Goal: Find contact information: Find contact information

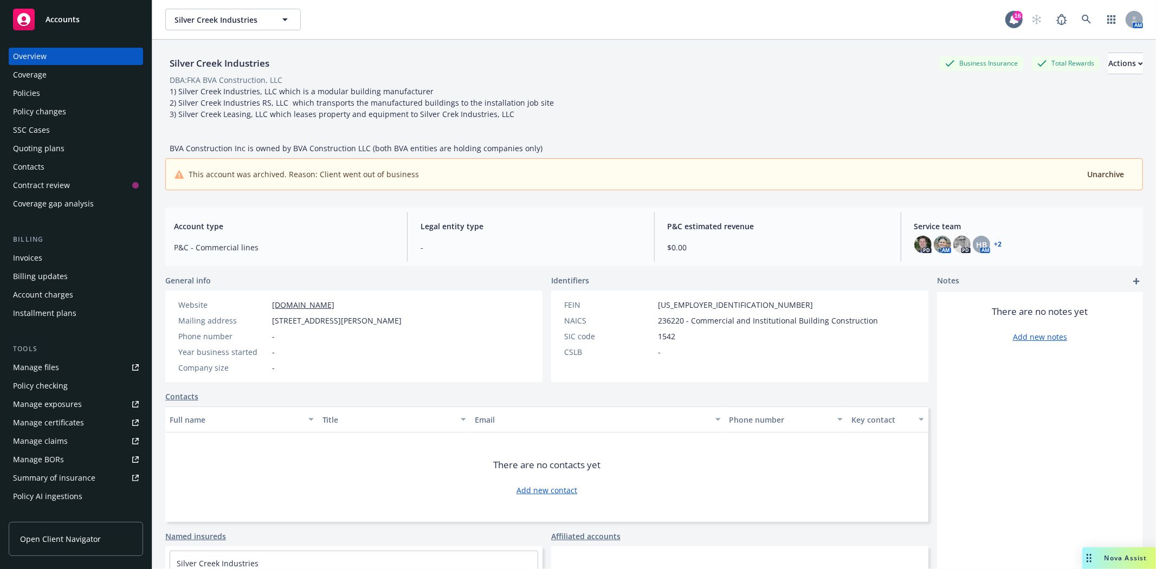
click at [75, 22] on span "Accounts" at bounding box center [63, 19] width 34 height 9
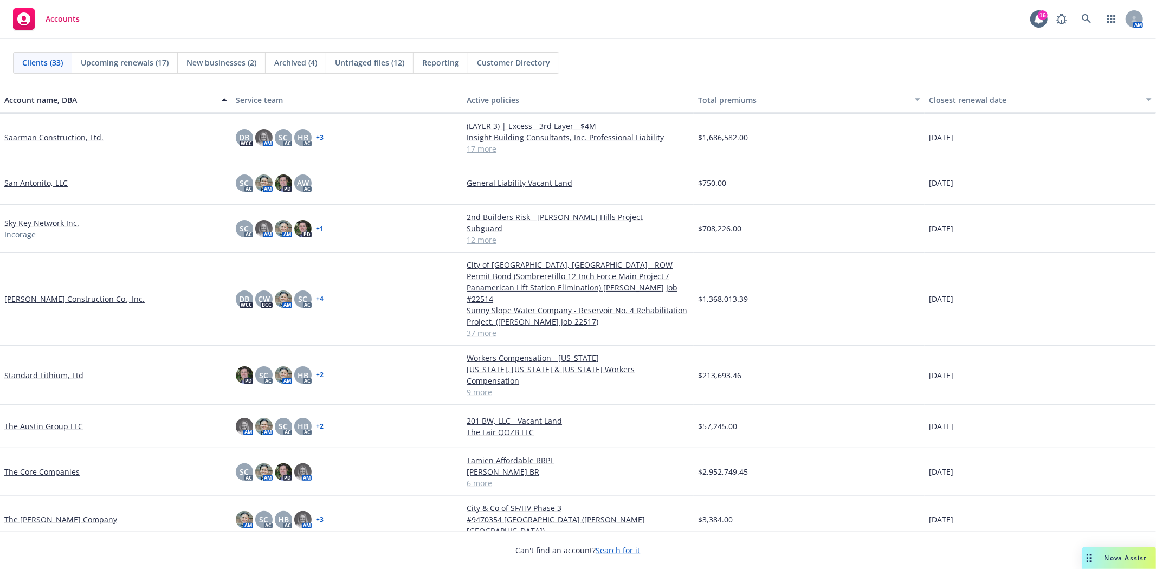
scroll to position [963, 0]
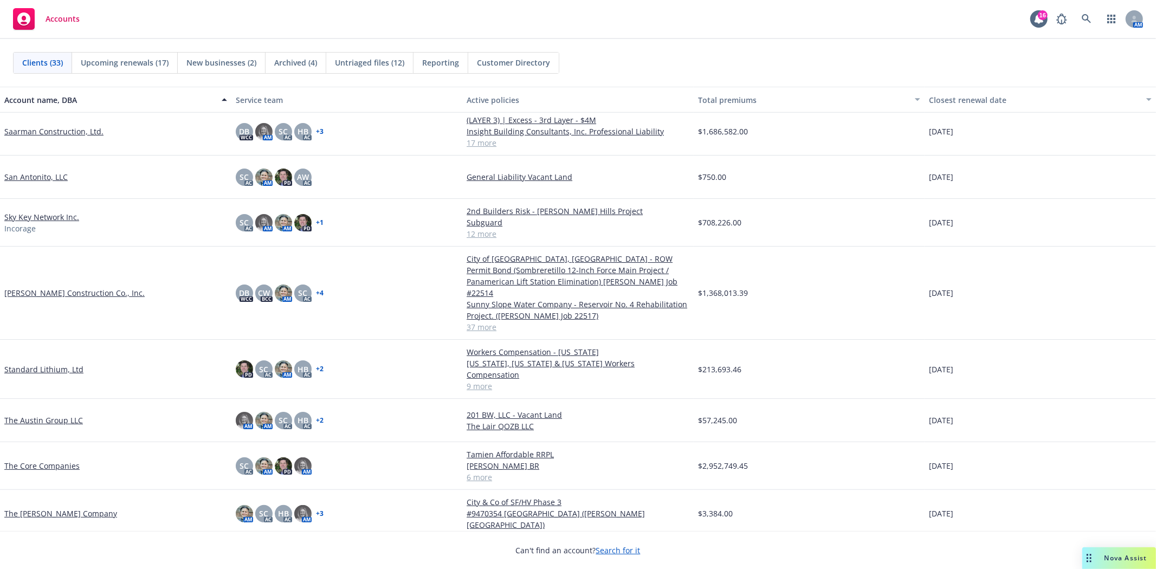
click at [72, 460] on link "The Core Companies" at bounding box center [41, 465] width 75 height 11
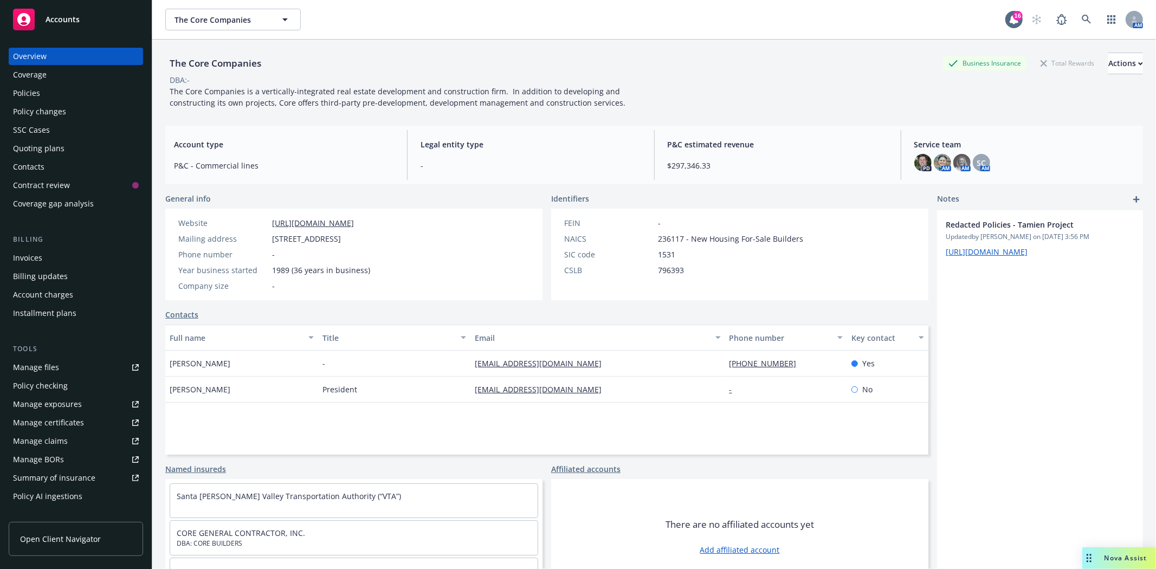
click at [29, 93] on div "Policies" at bounding box center [26, 93] width 27 height 17
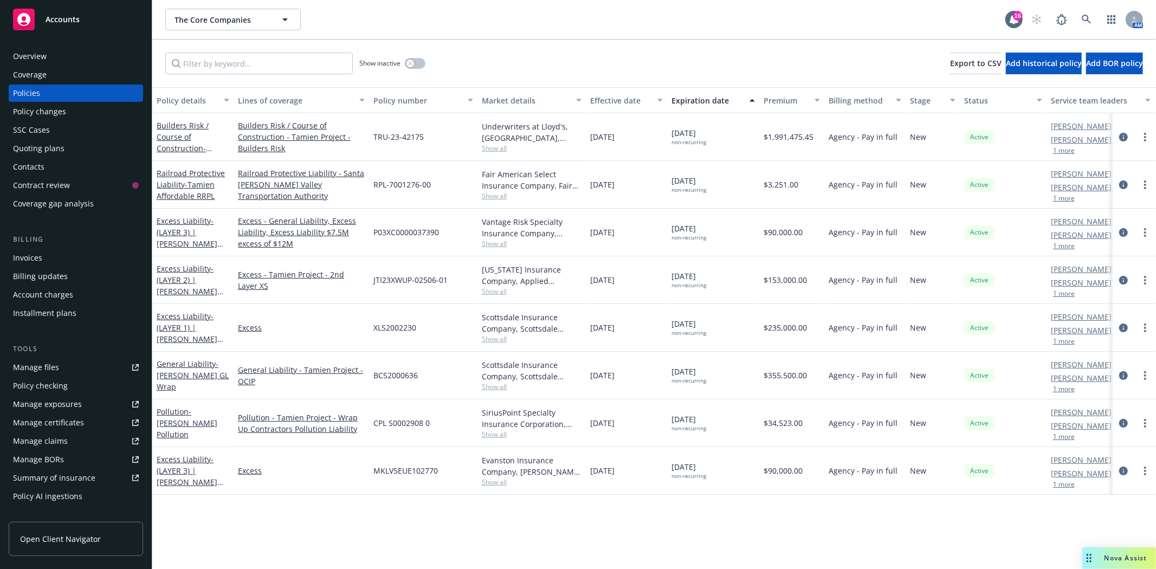
click at [403, 378] on span "BCS2000636" at bounding box center [395, 375] width 44 height 11
click at [386, 371] on span "BCS2000636" at bounding box center [395, 375] width 44 height 11
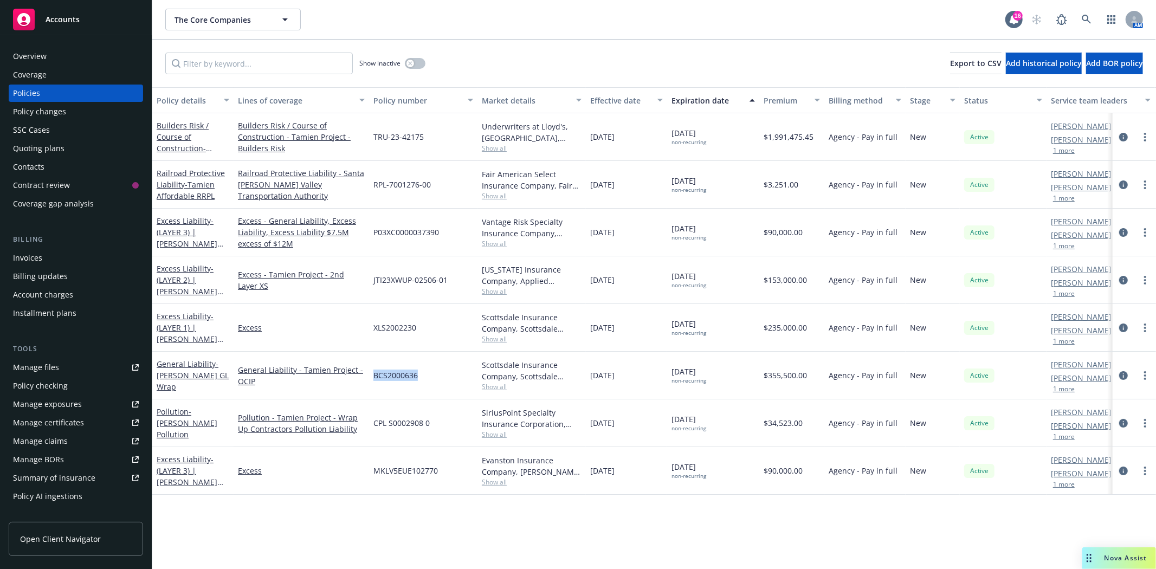
click at [63, 24] on div "Accounts" at bounding box center [76, 20] width 126 height 22
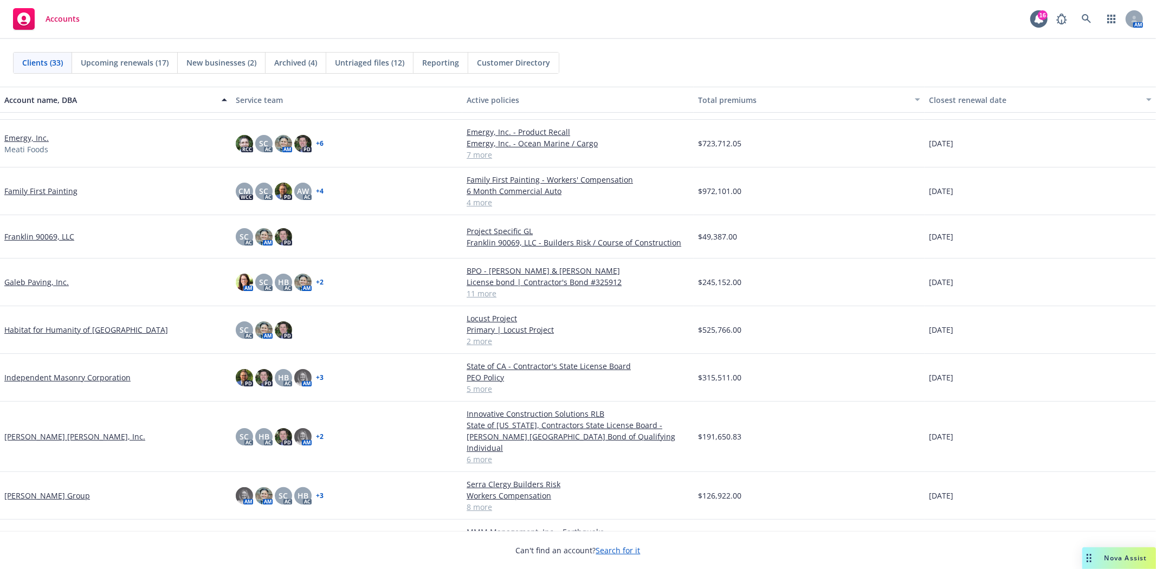
scroll to position [421, 0]
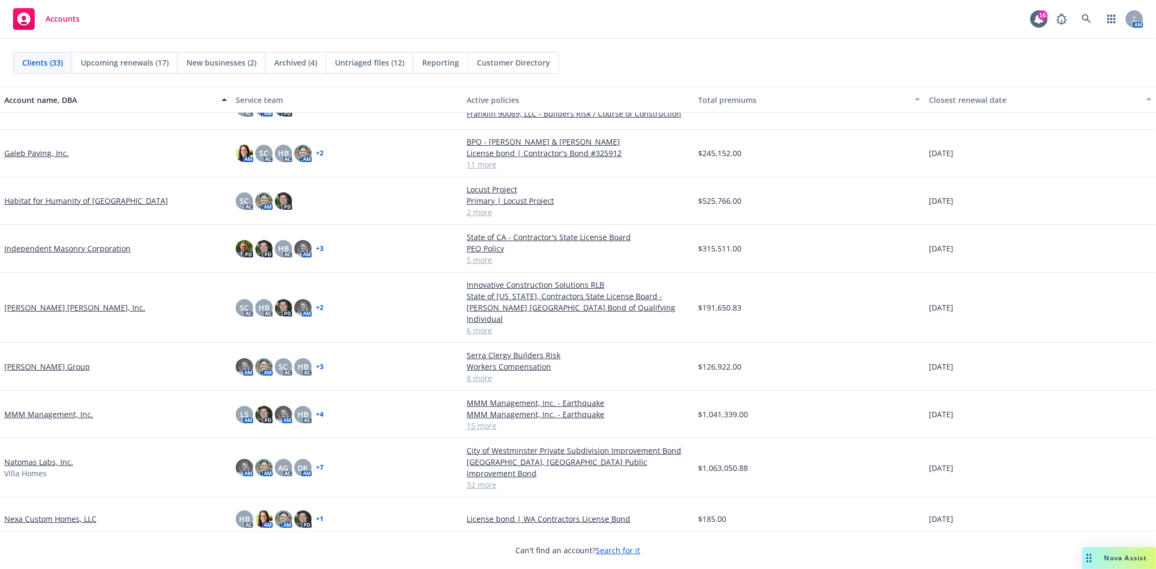
click at [47, 456] on link "Natomas Labs, Inc." at bounding box center [38, 461] width 69 height 11
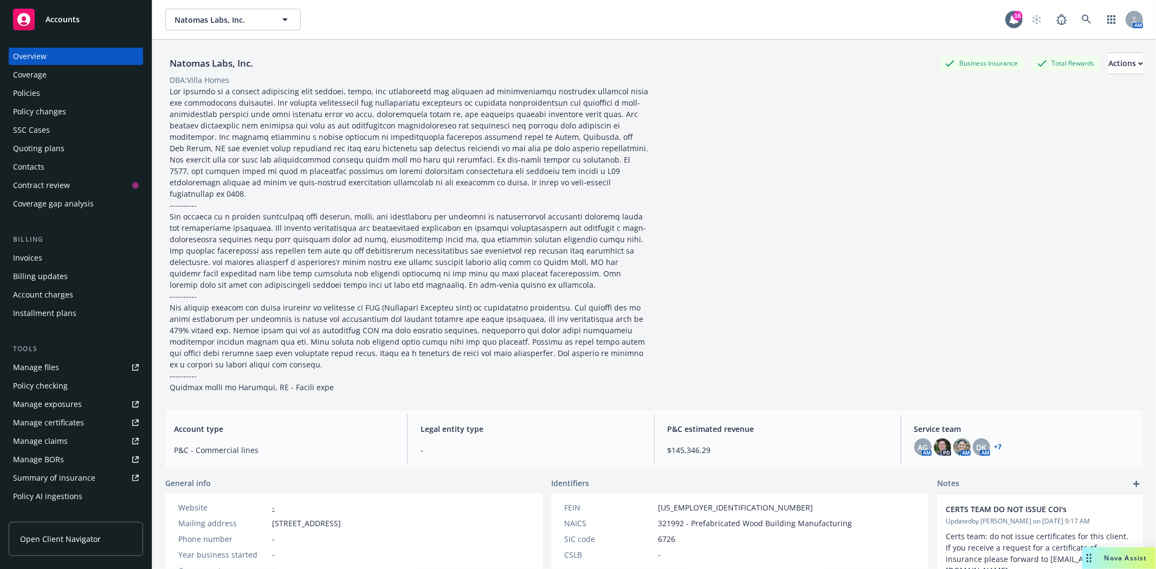
click at [22, 94] on div "Policies" at bounding box center [26, 93] width 27 height 17
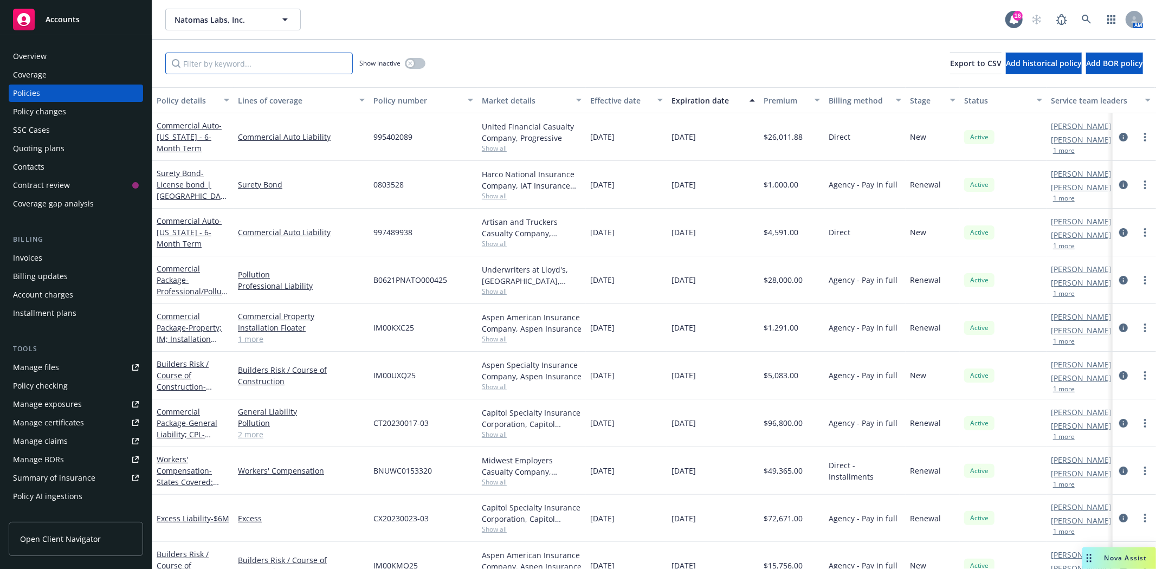
click at [240, 69] on input "Filter by keyword..." at bounding box center [259, 64] width 188 height 22
click at [197, 66] on input "natomas" at bounding box center [259, 64] width 188 height 22
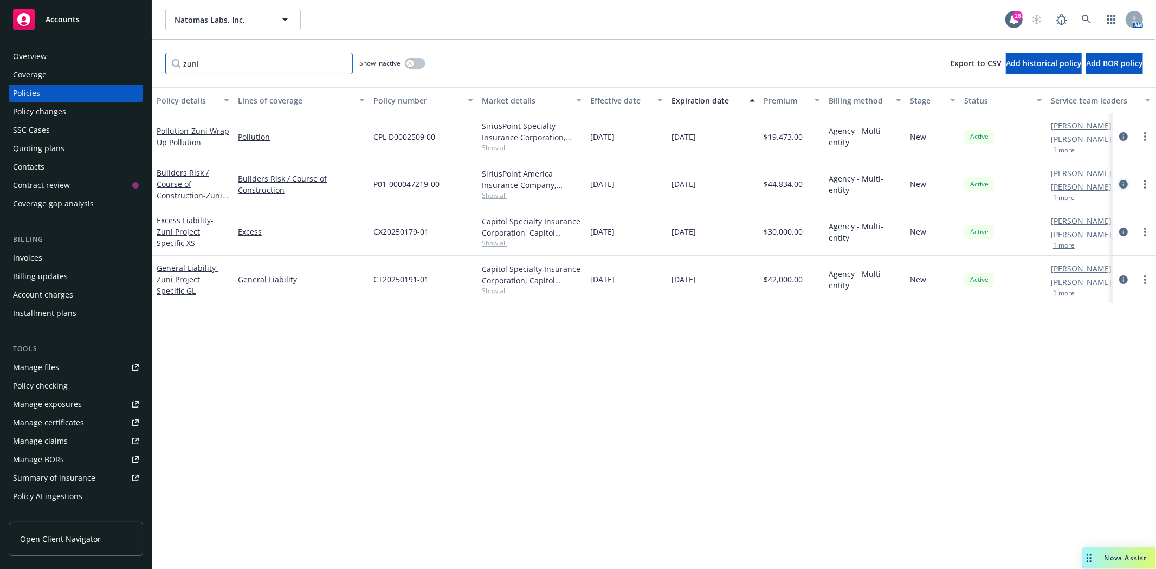
type input "zuni"
click at [1119, 185] on icon "circleInformation" at bounding box center [1123, 184] width 9 height 9
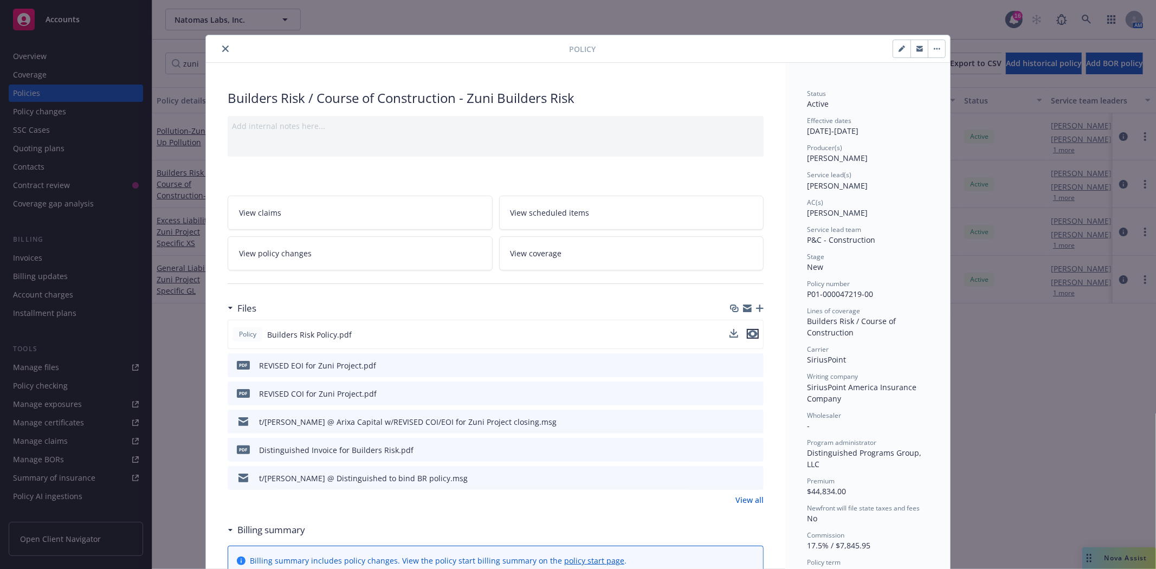
click at [749, 334] on icon "preview file" at bounding box center [753, 334] width 10 height 8
click at [223, 51] on icon "close" at bounding box center [225, 49] width 7 height 7
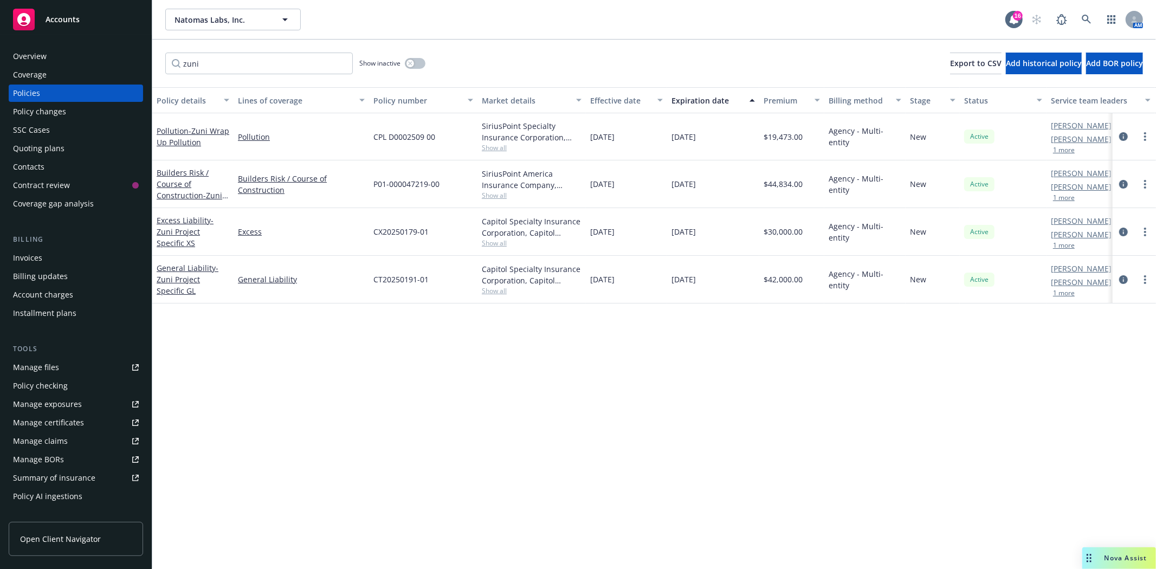
click at [70, 152] on div "Quoting plans" at bounding box center [76, 148] width 126 height 17
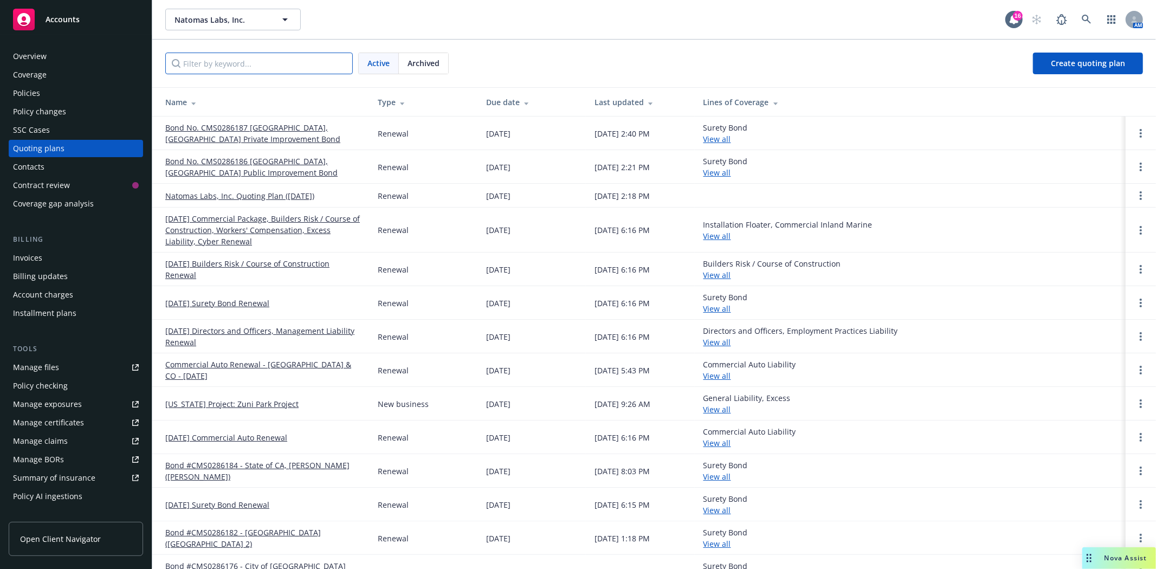
click at [219, 62] on input "Filter by keyword..." at bounding box center [259, 64] width 188 height 22
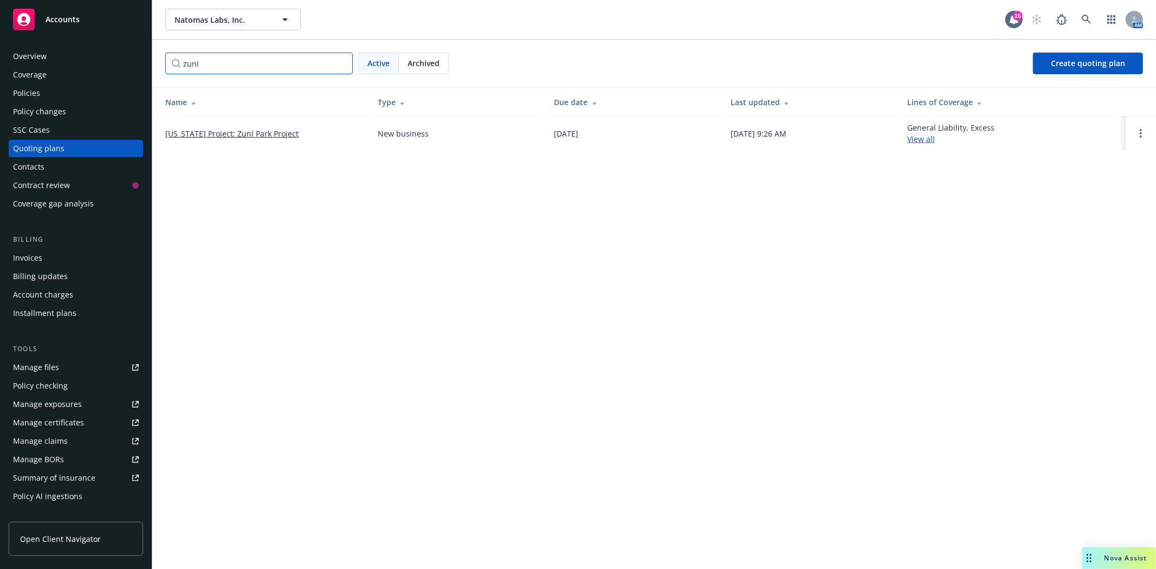
type input "zuni"
click at [232, 129] on link "Colorado Project: Zuni Park Project" at bounding box center [231, 133] width 133 height 11
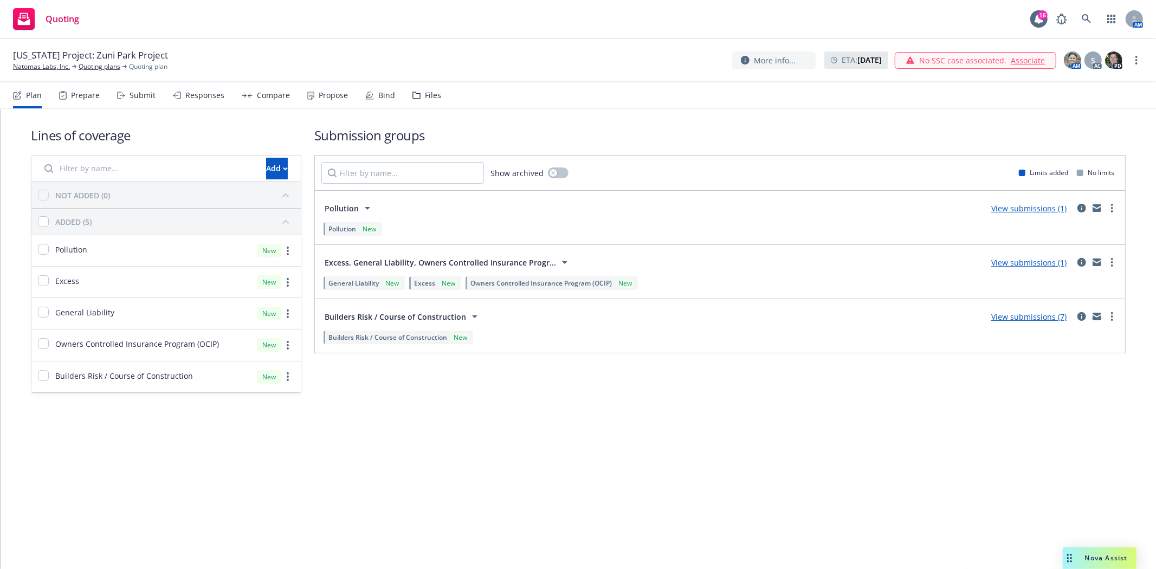
click at [429, 94] on div "Files" at bounding box center [433, 95] width 16 height 9
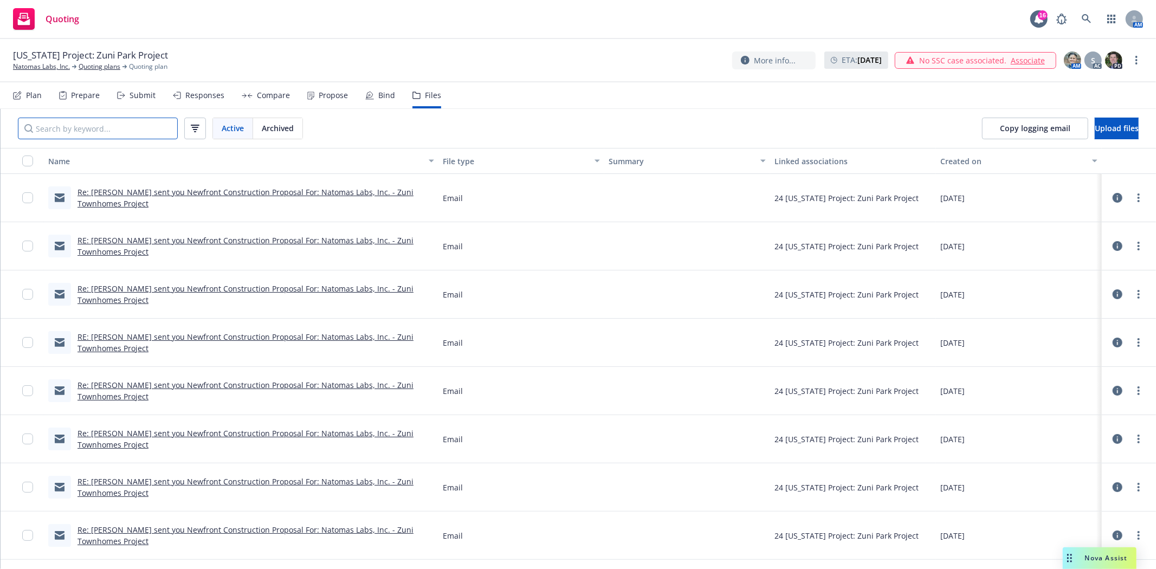
click at [109, 127] on input "Search by keyword..." at bounding box center [98, 129] width 160 height 22
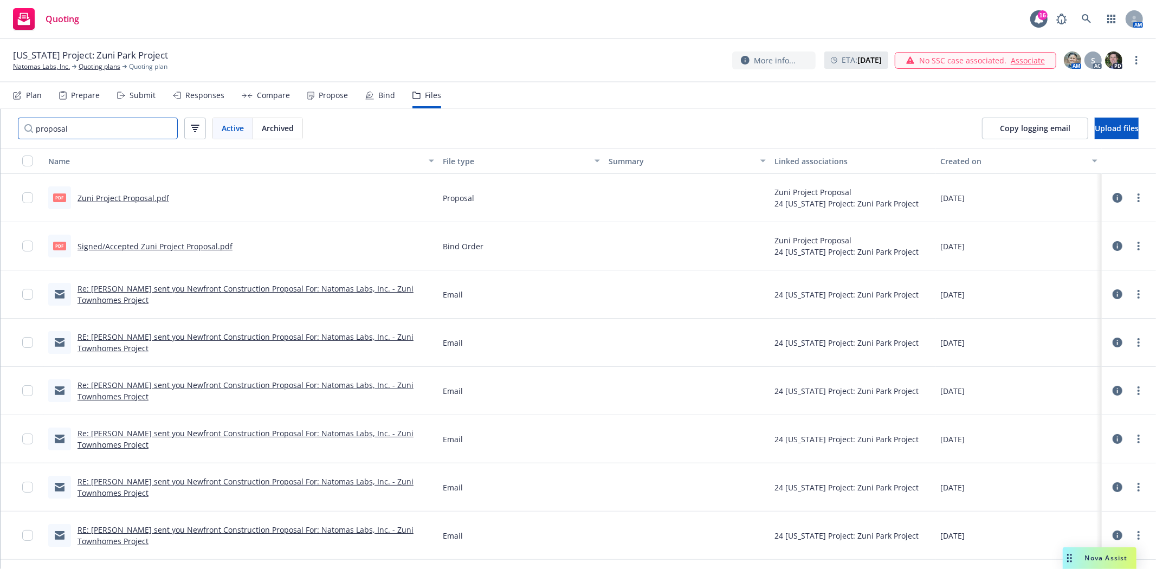
type input "proposal"
click at [128, 201] on link "Zuni Project Proposal.pdf" at bounding box center [124, 198] width 92 height 10
click at [44, 63] on link "Natomas Labs, Inc." at bounding box center [41, 67] width 57 height 10
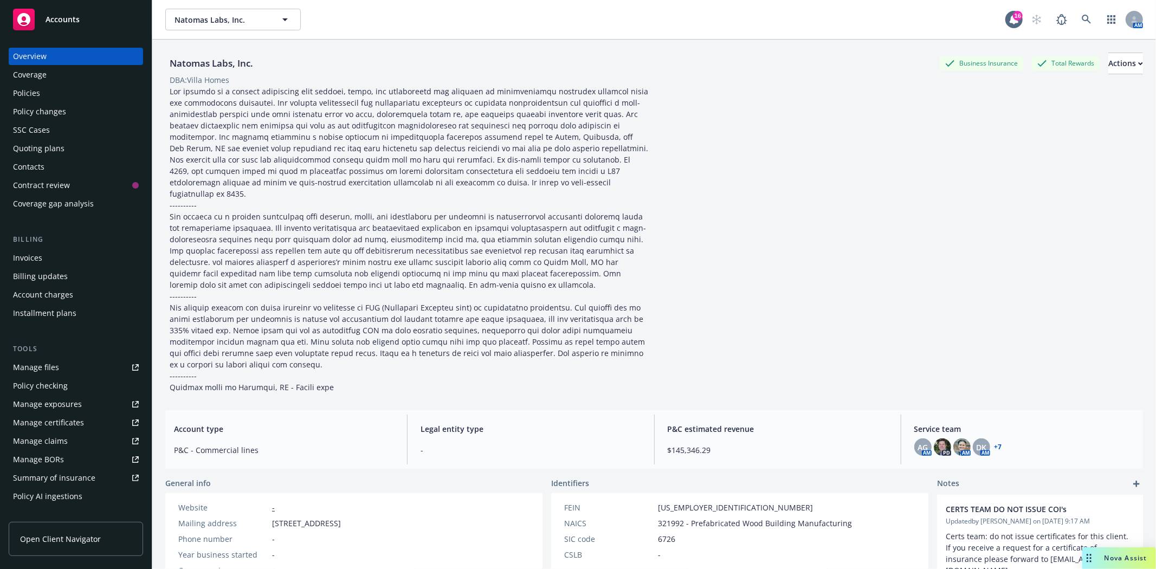
click at [46, 90] on div "Policies" at bounding box center [76, 93] width 126 height 17
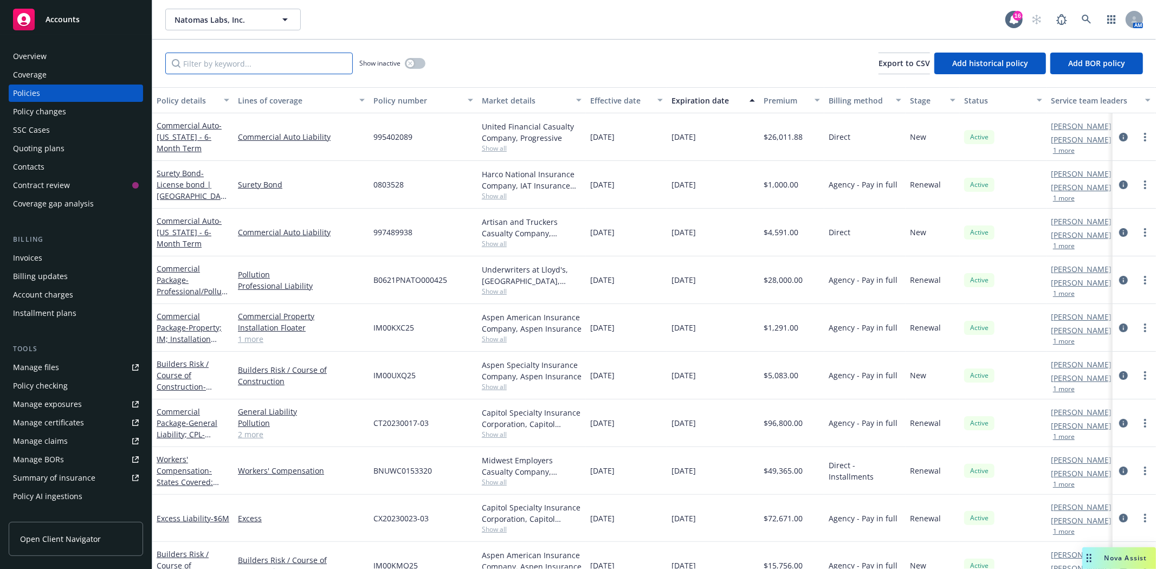
click at [267, 65] on input "Filter by keyword..." at bounding box center [259, 64] width 188 height 22
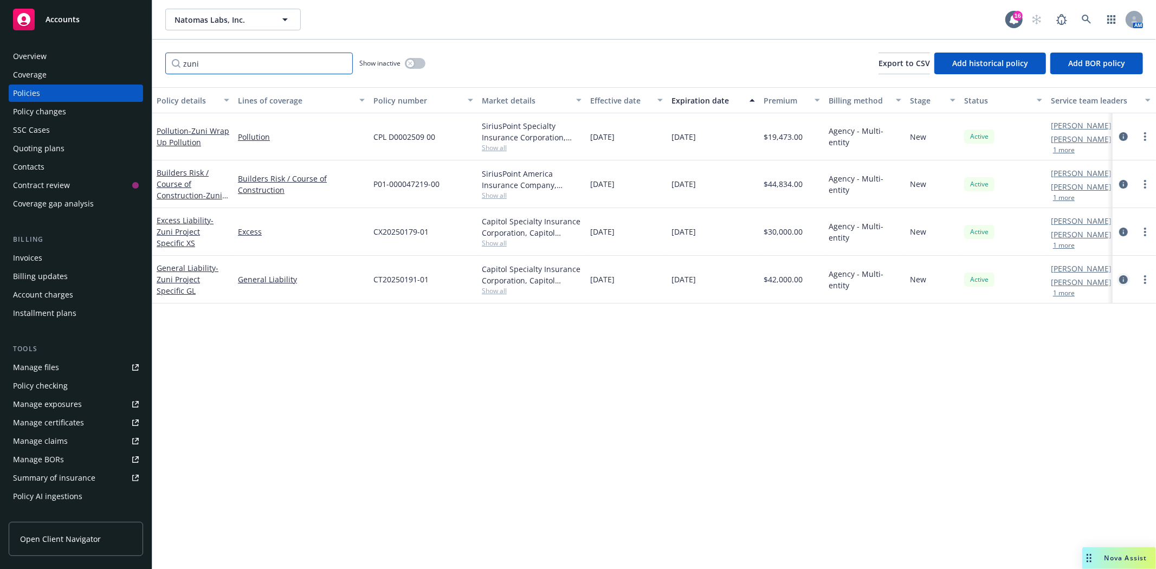
type input "zuni"
click at [1125, 278] on icon "circleInformation" at bounding box center [1123, 279] width 9 height 9
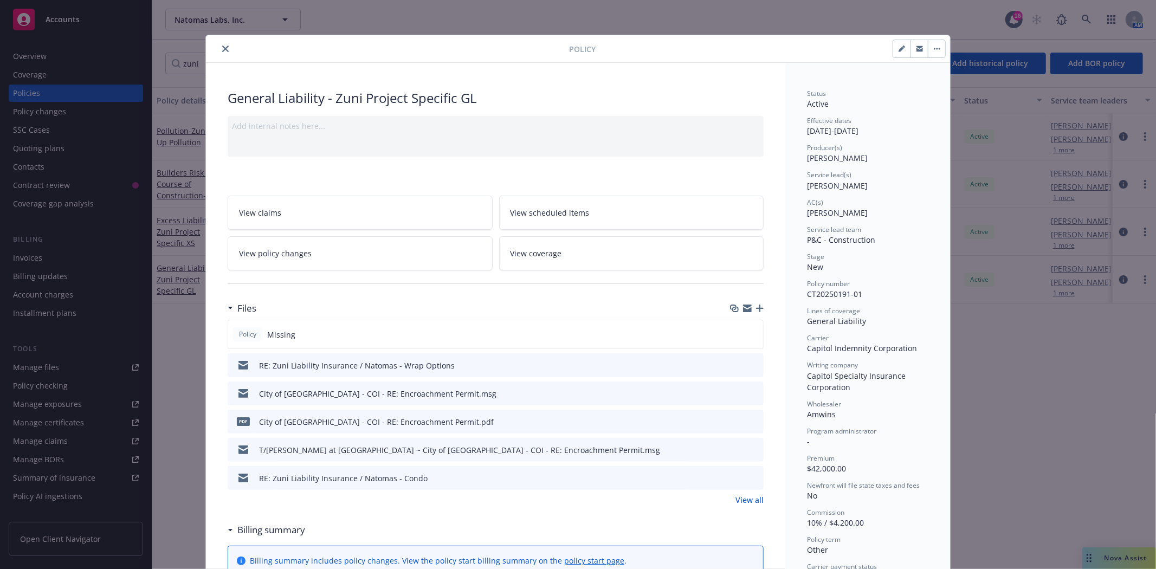
click at [744, 500] on link "View all" at bounding box center [749, 499] width 28 height 11
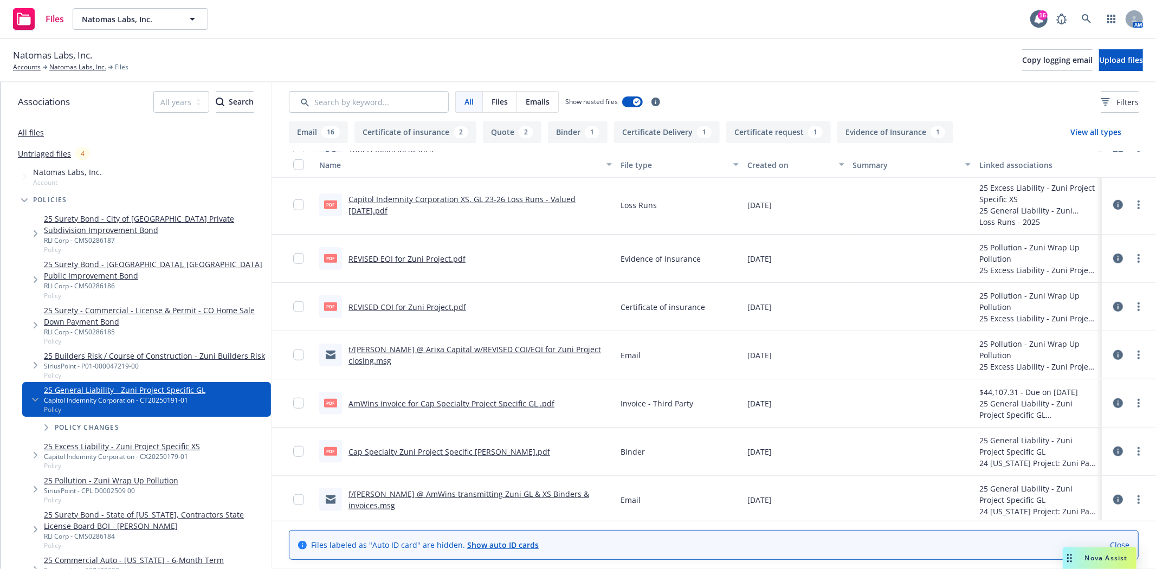
scroll to position [722, 0]
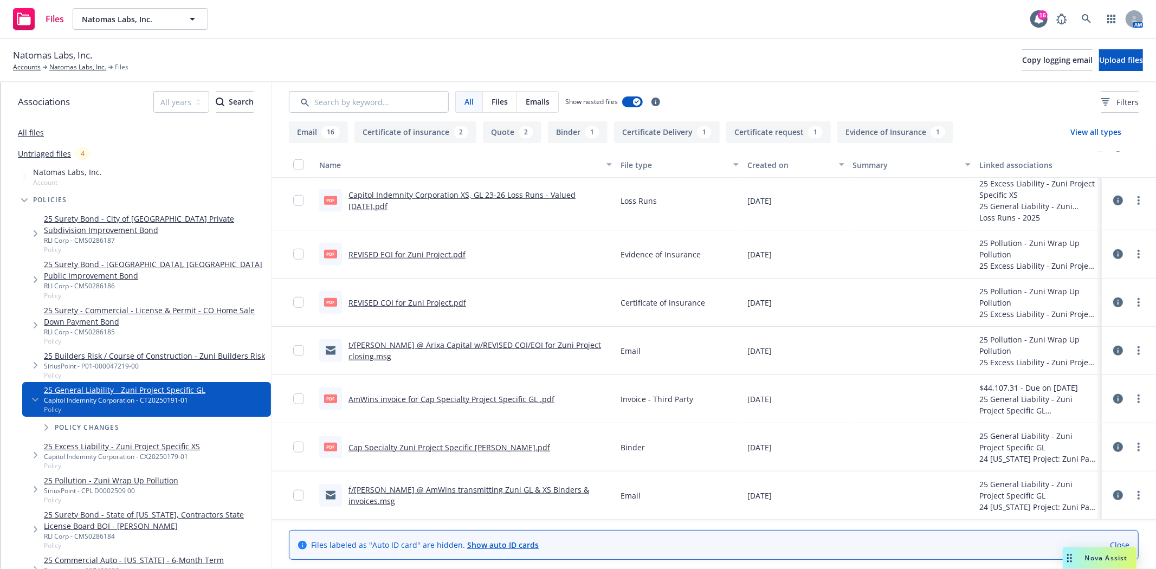
click at [392, 300] on link "REVISED COI for Zuni Project.pdf" at bounding box center [407, 303] width 118 height 10
click at [18, 68] on link "Accounts" at bounding box center [27, 67] width 28 height 10
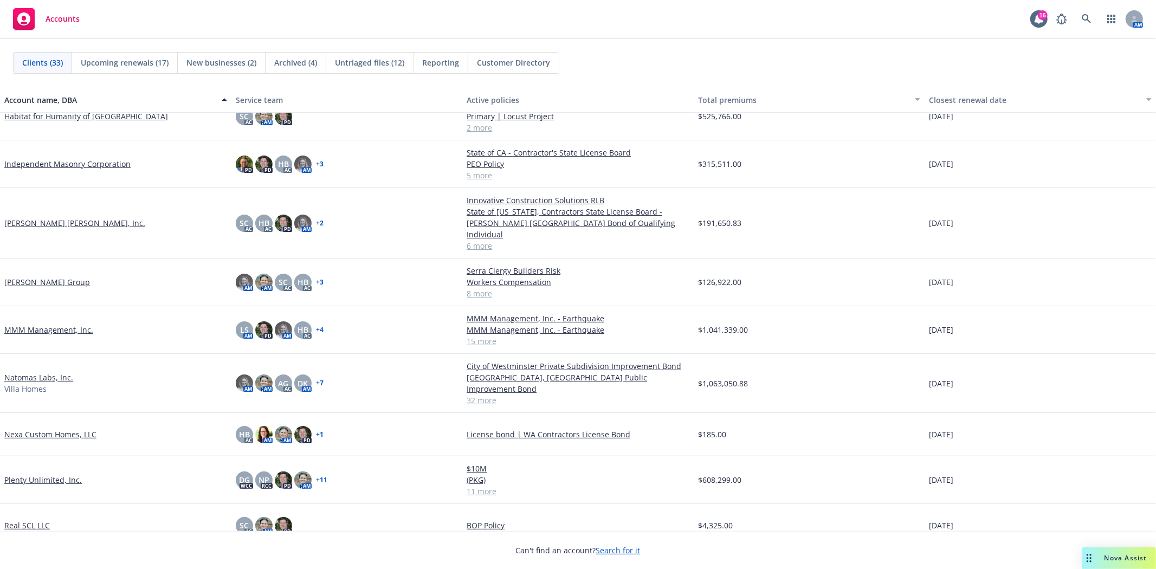
scroll to position [475, 0]
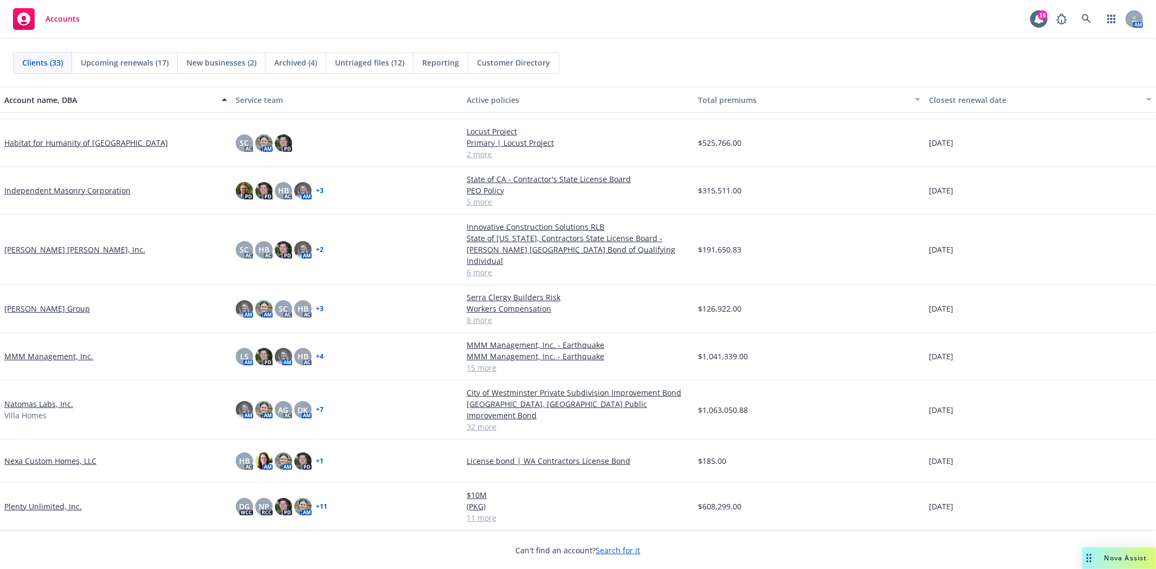
click at [9, 398] on link "Natomas Labs, Inc." at bounding box center [38, 403] width 69 height 11
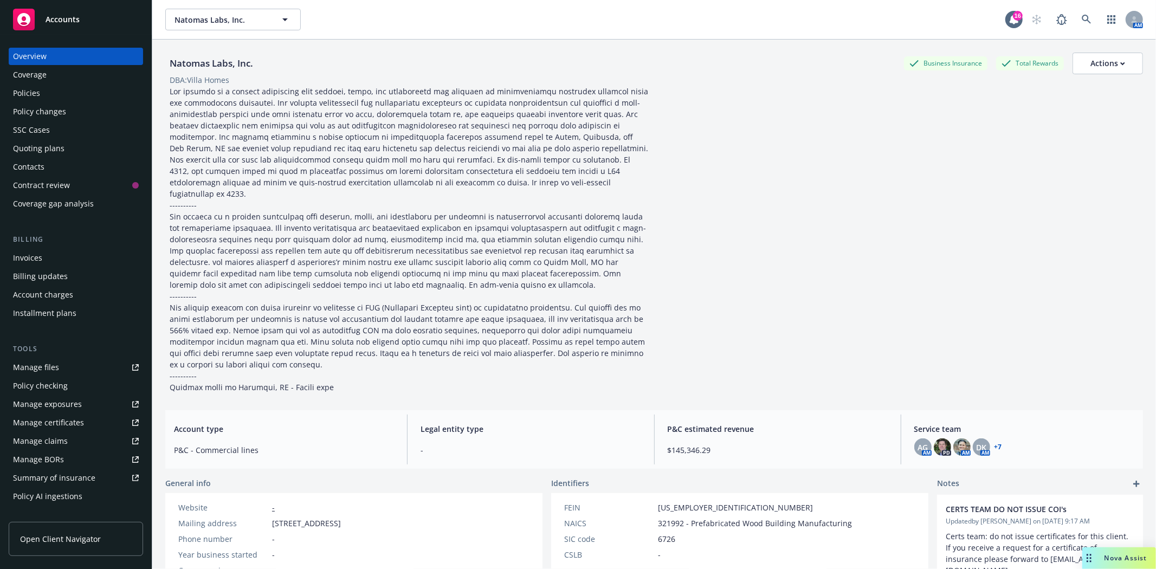
click at [994, 444] on link "+ 7" at bounding box center [998, 447] width 8 height 7
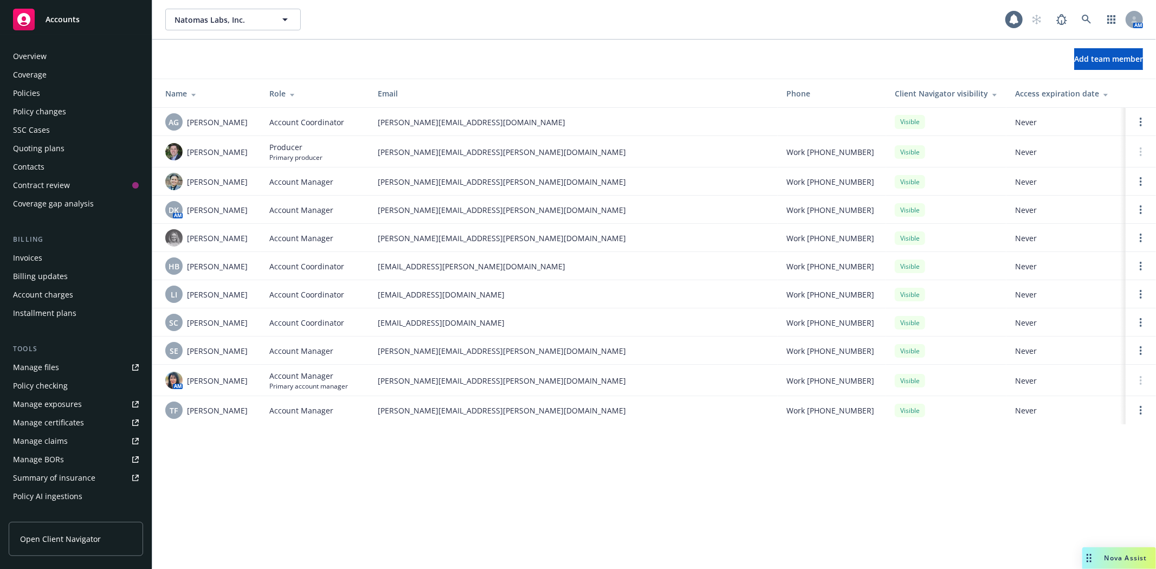
scroll to position [174, 0]
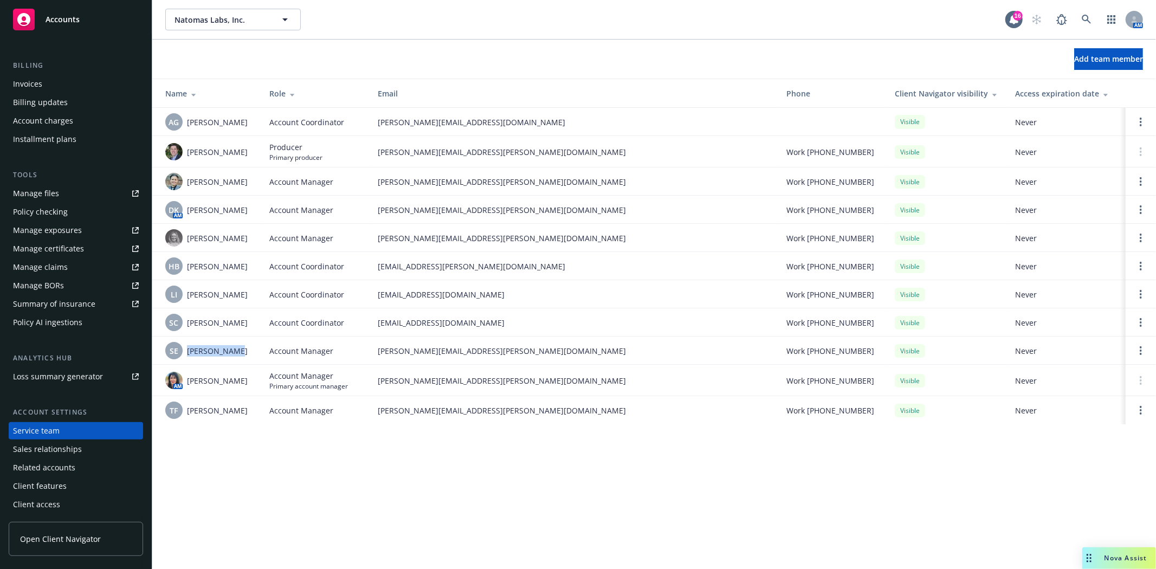
drag, startPoint x: 189, startPoint y: 356, endPoint x: 232, endPoint y: 356, distance: 43.4
click at [232, 356] on div "SE [PERSON_NAME]" at bounding box center [208, 350] width 87 height 17
copy span "[PERSON_NAME]"
drag, startPoint x: 477, startPoint y: 356, endPoint x: 377, endPoint y: 353, distance: 100.9
click at [377, 353] on td "[PERSON_NAME][EMAIL_ADDRESS][PERSON_NAME][DOMAIN_NAME]" at bounding box center [573, 351] width 409 height 28
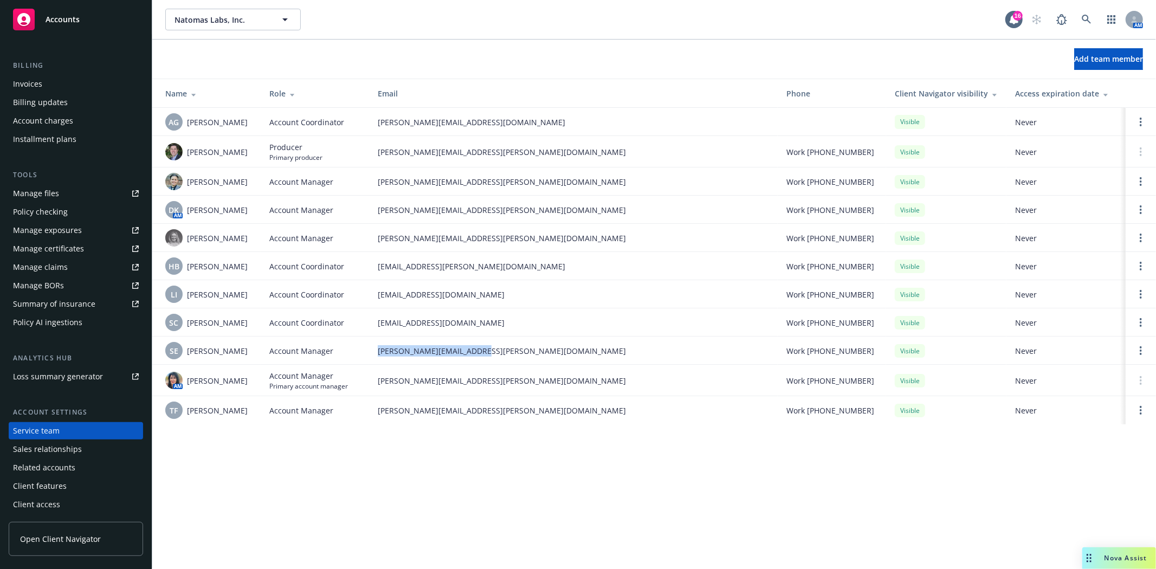
copy span "[PERSON_NAME][EMAIL_ADDRESS][PERSON_NAME][DOMAIN_NAME]"
